Goal: Task Accomplishment & Management: Use online tool/utility

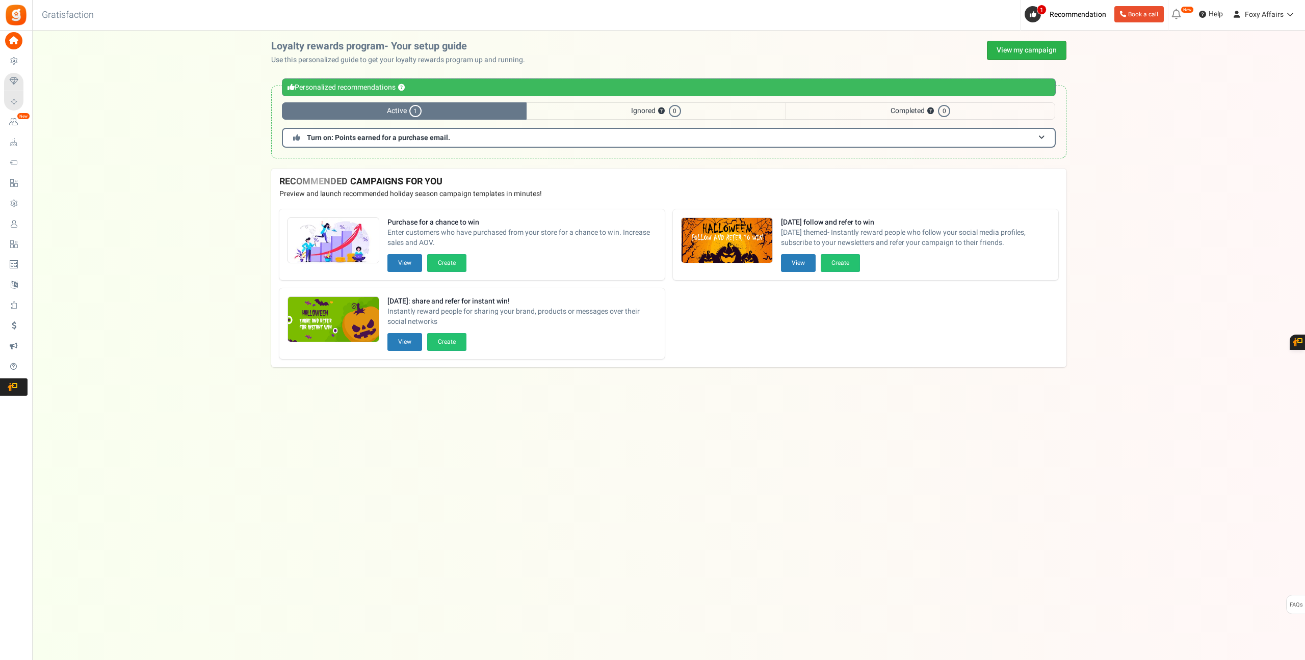
click at [1040, 51] on link "View my campaign" at bounding box center [1026, 50] width 79 height 19
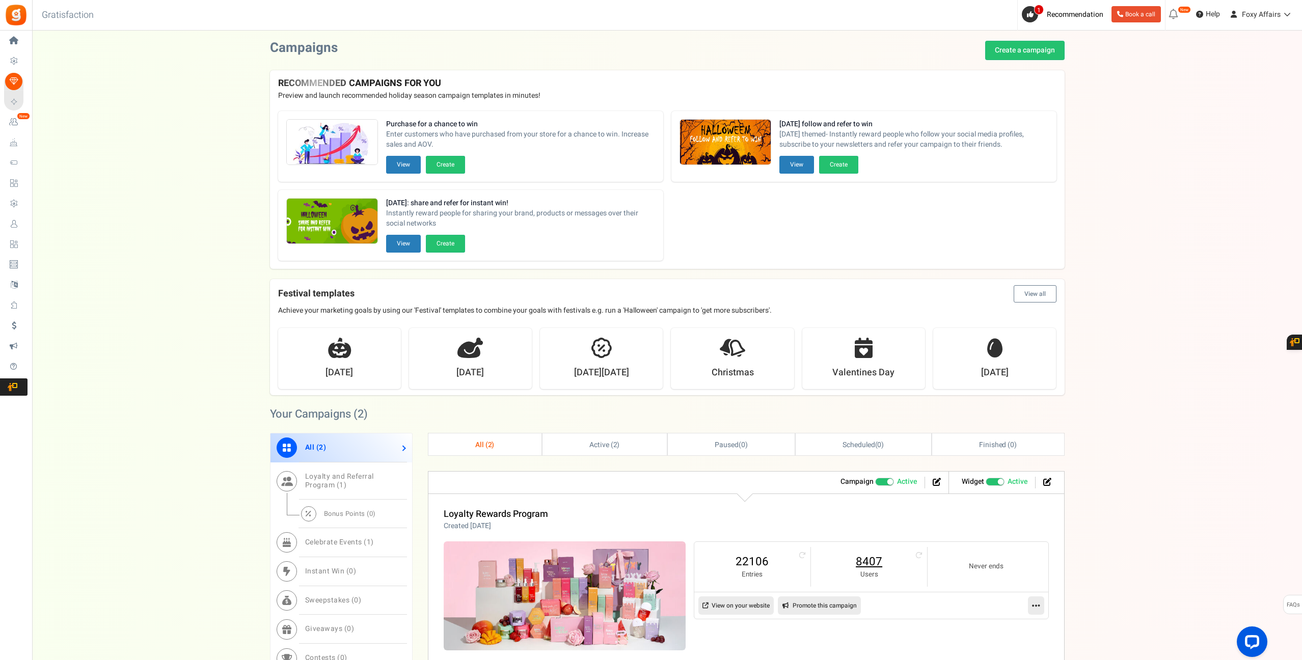
click at [875, 564] on link "8407" at bounding box center [869, 562] width 96 height 16
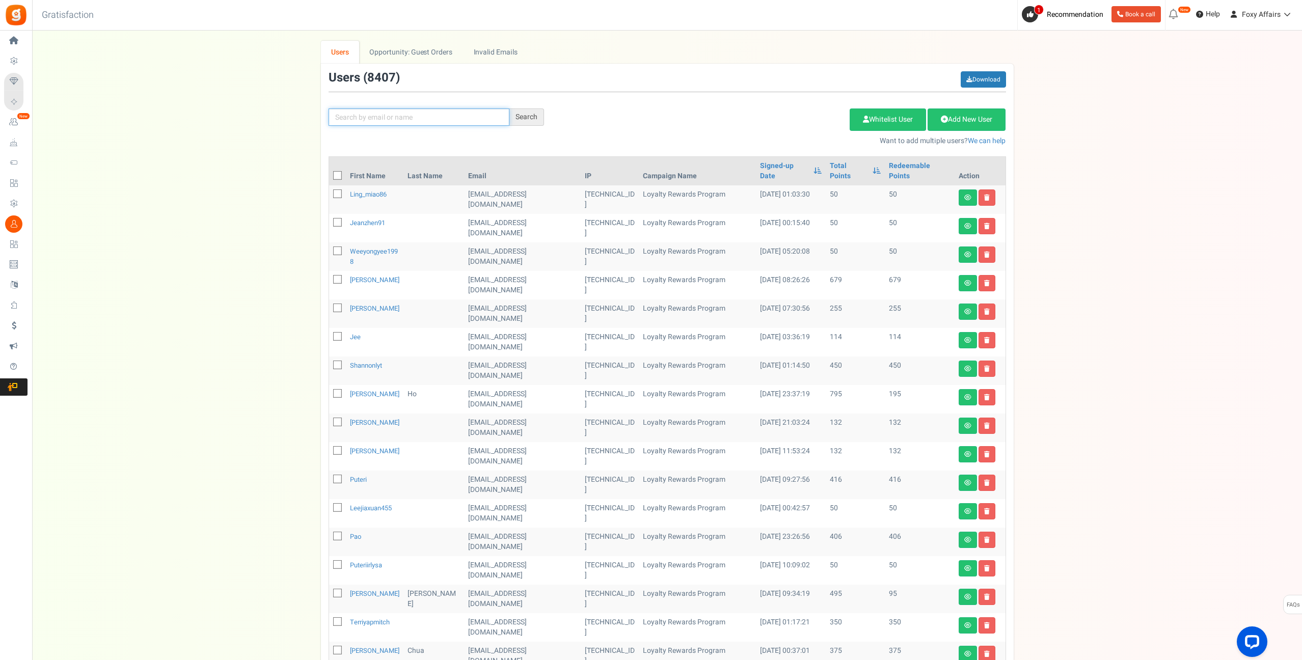
click at [473, 120] on input "text" at bounding box center [419, 117] width 181 height 17
paste input "[EMAIL_ADDRESS][DOMAIN_NAME]"
type input "[EMAIL_ADDRESS][DOMAIN_NAME]"
click at [522, 117] on div "Search" at bounding box center [527, 117] width 35 height 17
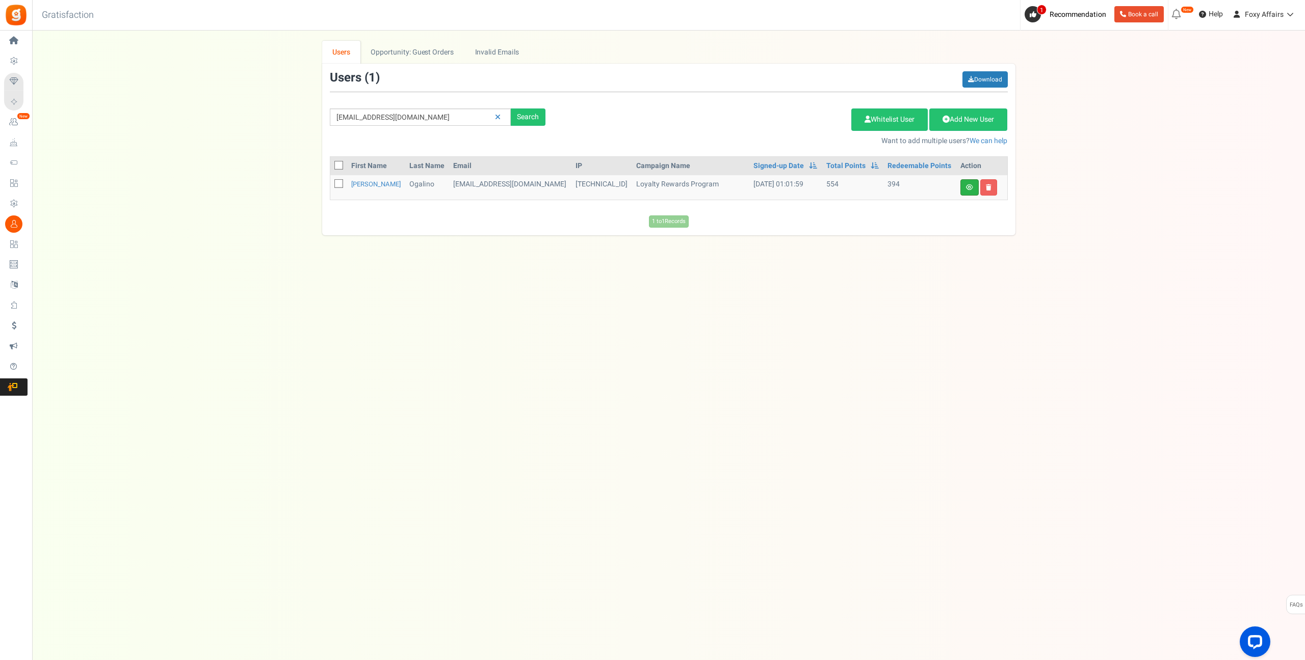
click at [972, 180] on link at bounding box center [969, 187] width 18 height 16
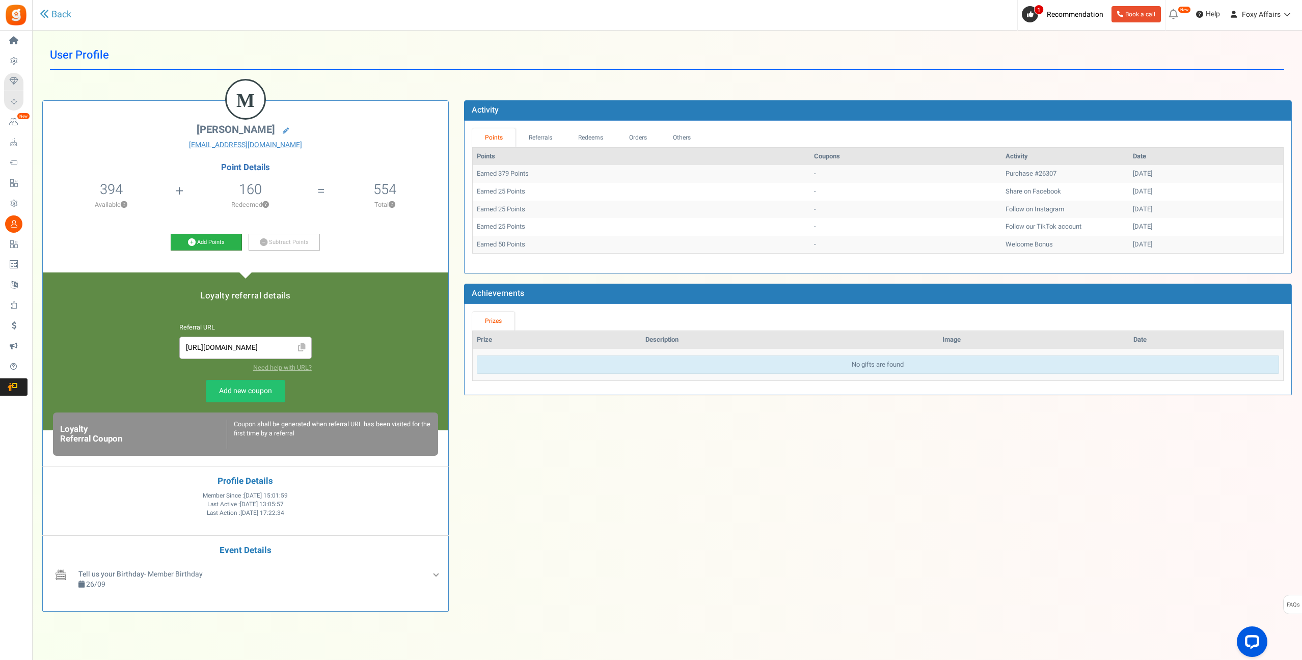
click at [191, 238] on icon at bounding box center [192, 242] width 8 height 8
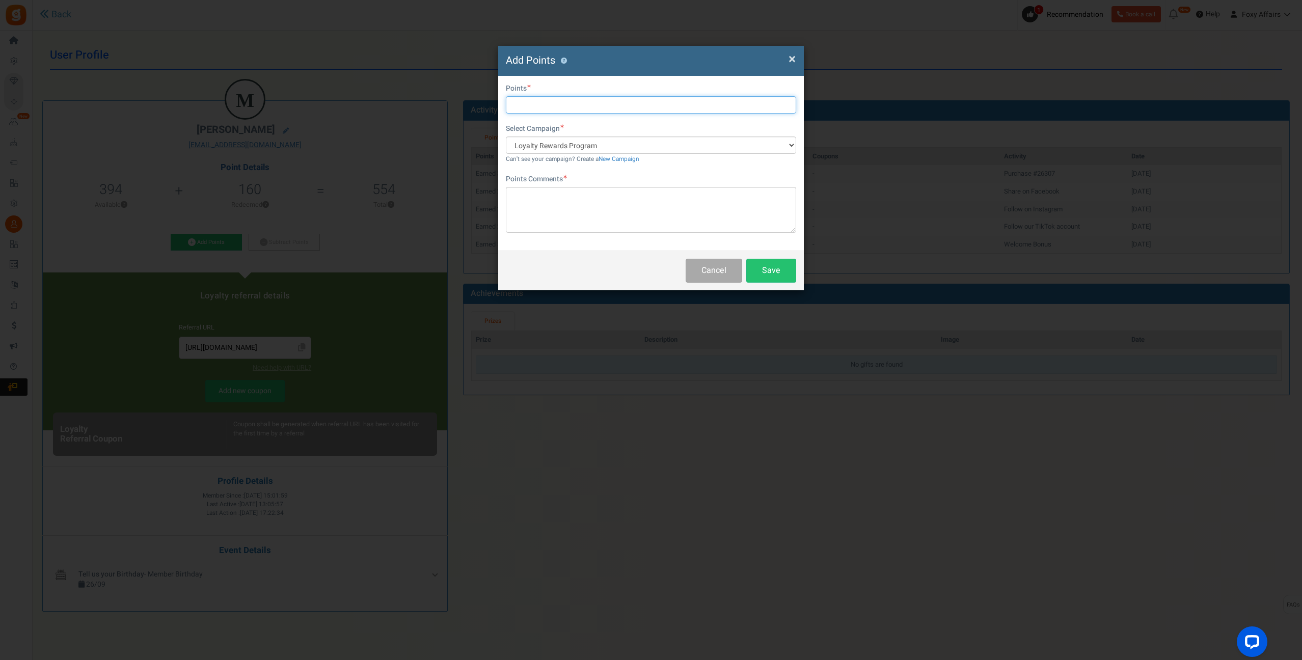
click at [571, 101] on input "text" at bounding box center [651, 104] width 290 height 17
type input "176"
click at [562, 205] on textarea at bounding box center [651, 210] width 290 height 46
type textarea "Shopee Order"
click at [786, 277] on button "Save" at bounding box center [772, 271] width 50 height 24
